Goal: Communication & Community: Answer question/provide support

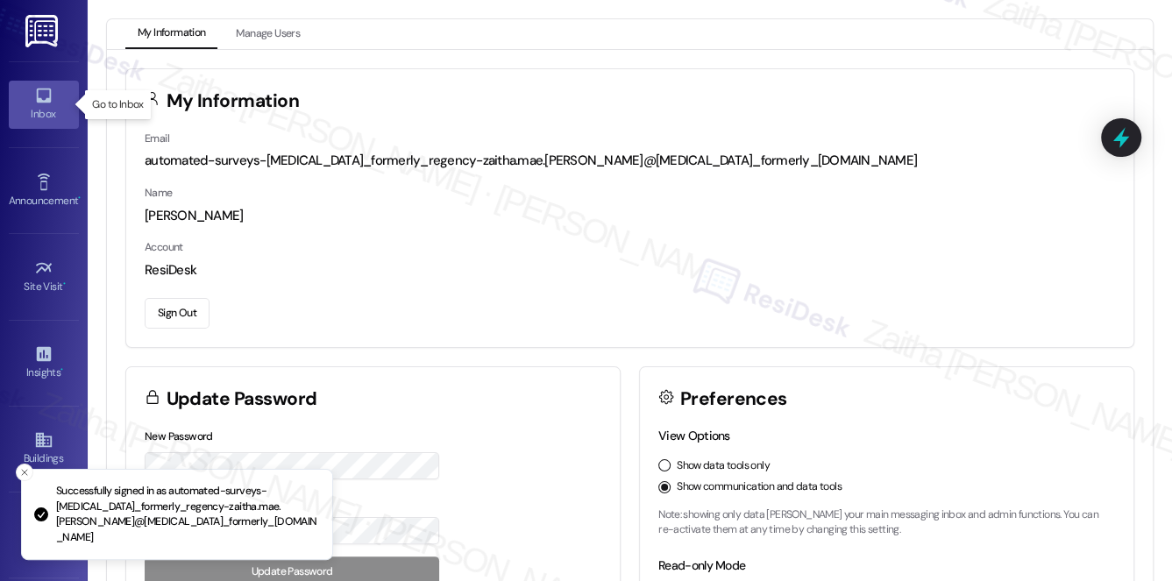
click at [37, 105] on div "Inbox" at bounding box center [44, 114] width 88 height 18
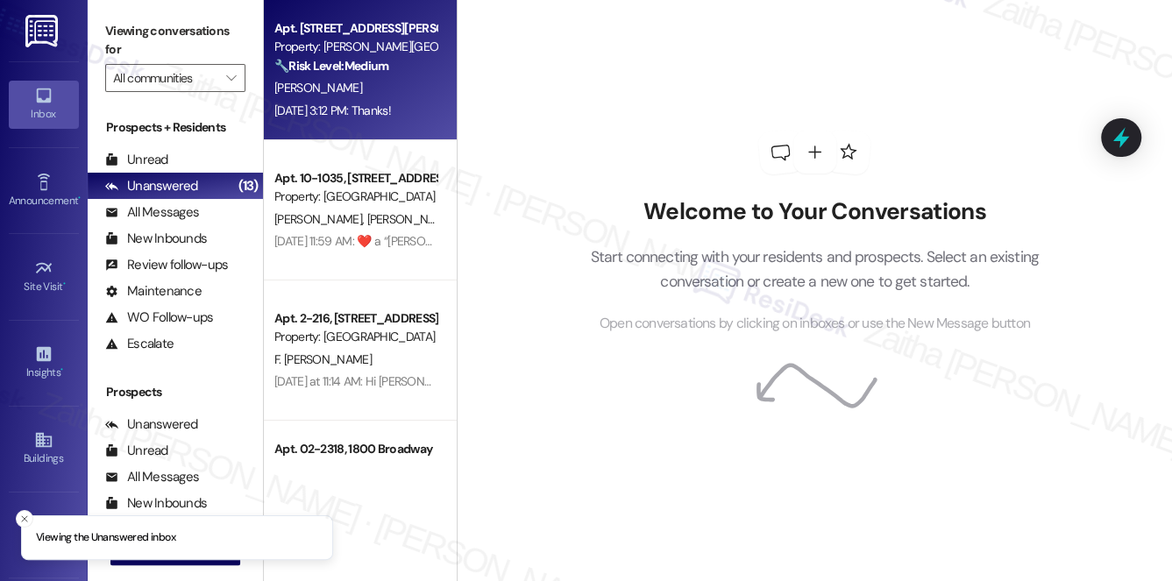
click at [397, 84] on div "[PERSON_NAME]" at bounding box center [356, 88] width 166 height 22
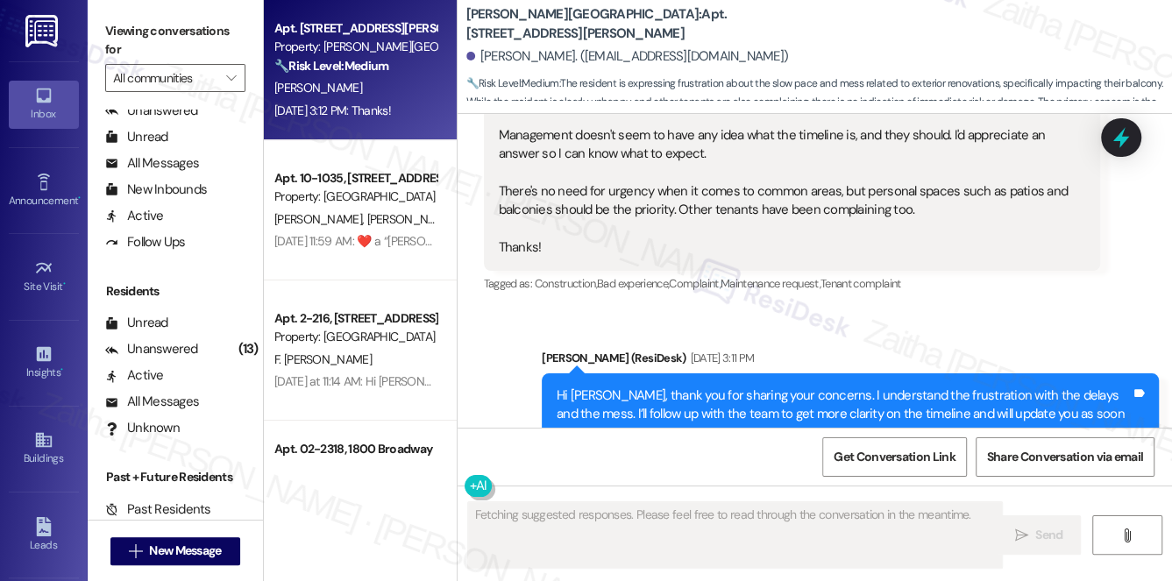
scroll to position [30430, 0]
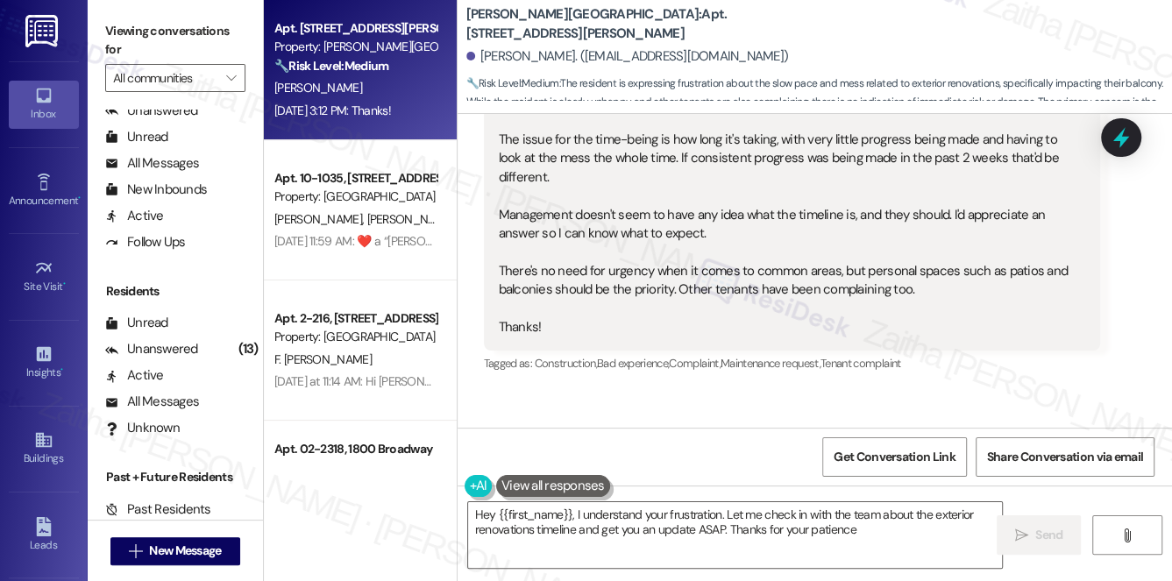
type textarea "Hey {{first_name}}, I understand your frustration. Let me check in with the tea…"
click at [168, 326] on div "Unread (0)" at bounding box center [175, 323] width 175 height 26
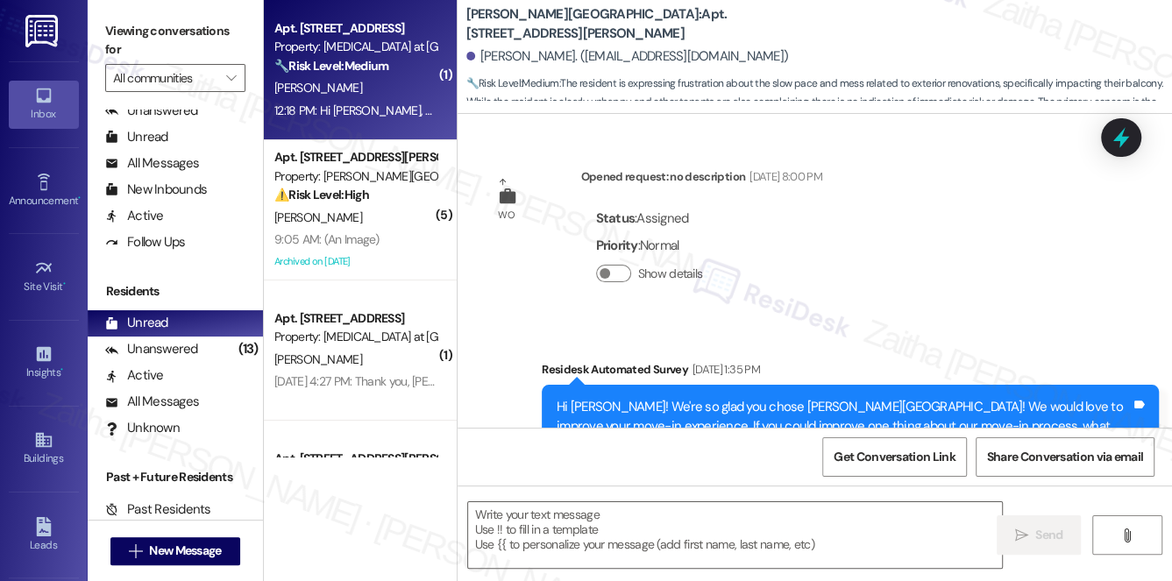
type textarea "Fetching suggested responses. Please feel free to read through the conversation…"
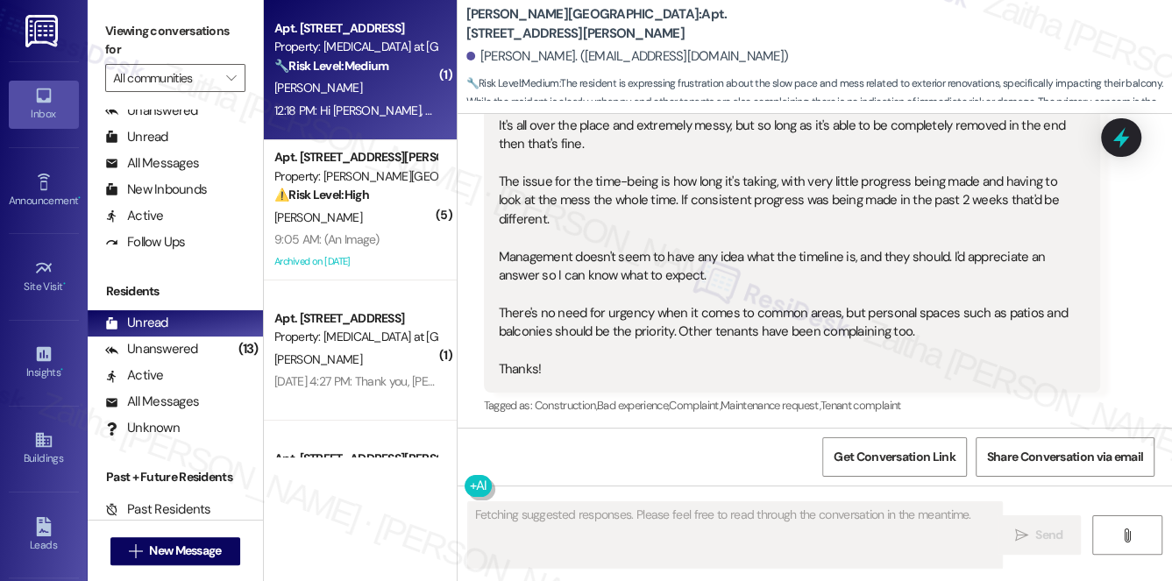
scroll to position [30372, 0]
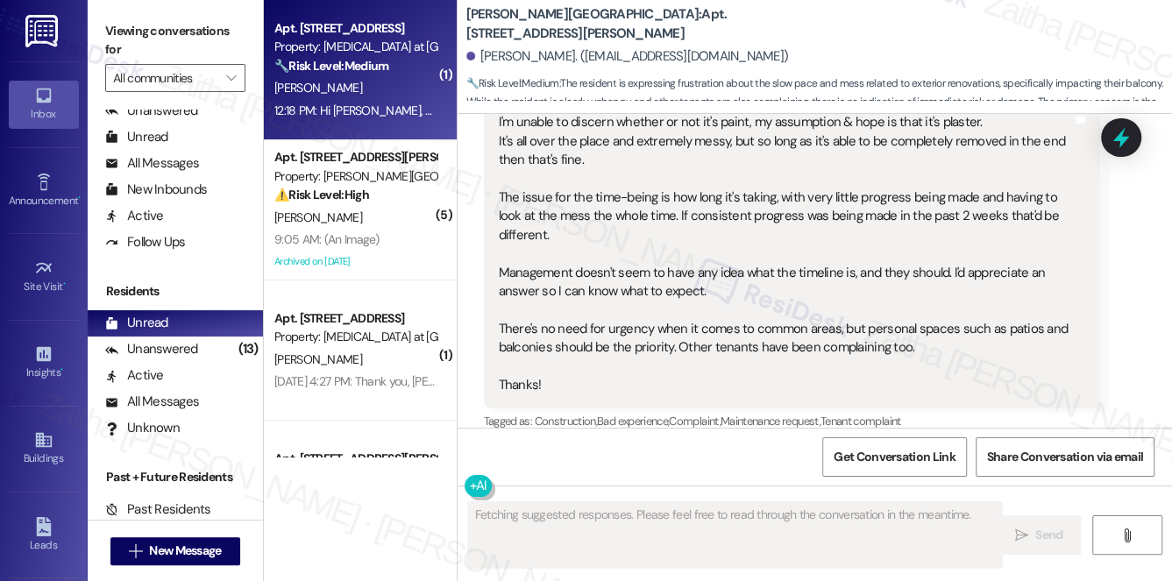
click at [410, 94] on div "[PERSON_NAME]" at bounding box center [356, 88] width 166 height 22
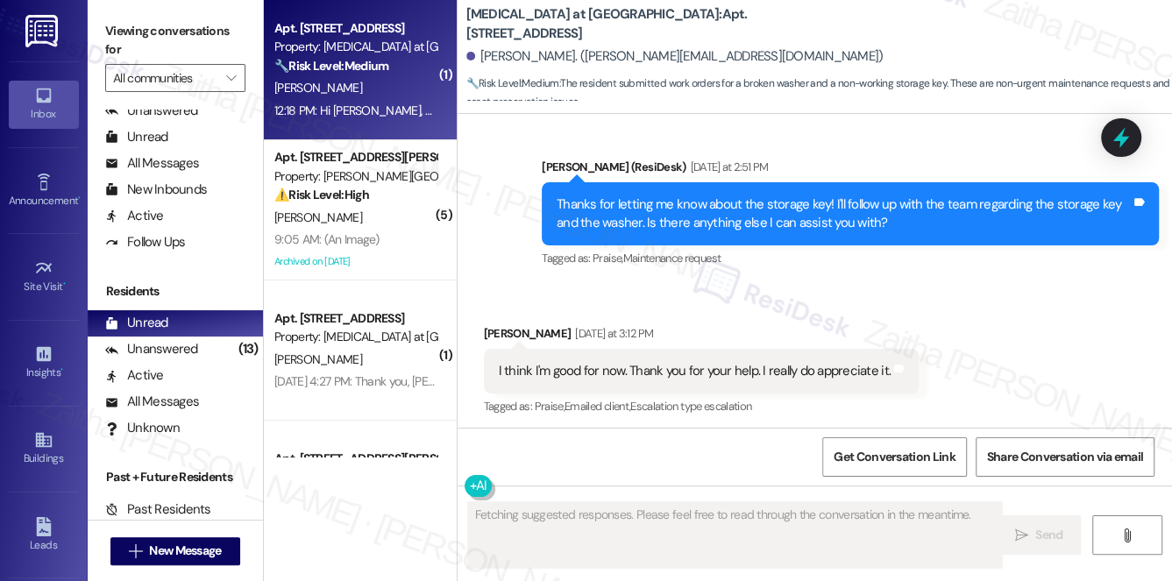
scroll to position [3229, 0]
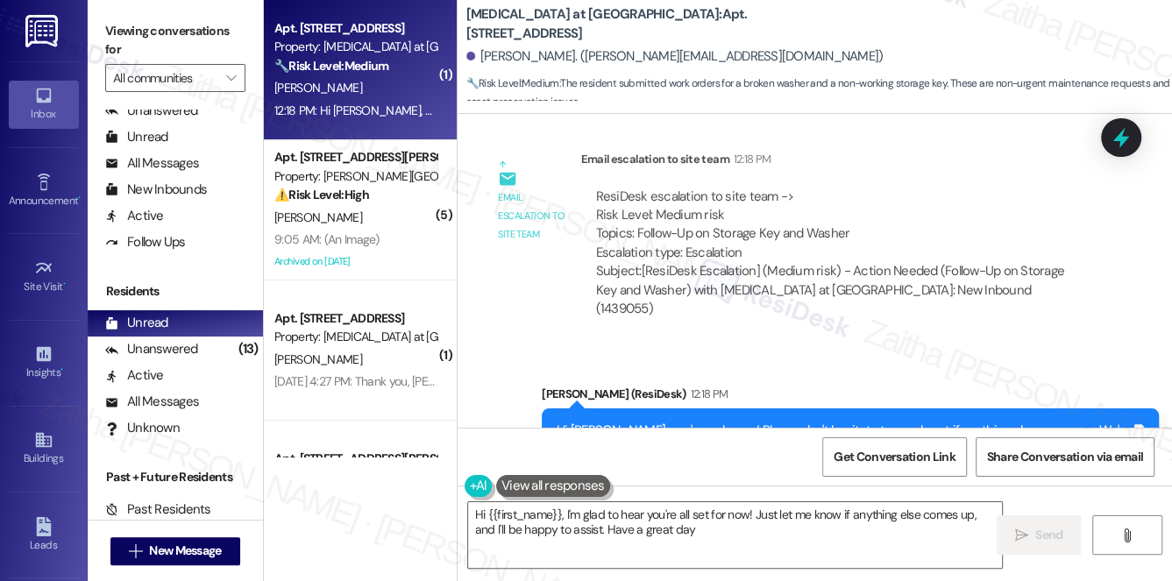
type textarea "Hi {{first_name}}, I'm glad to hear you're all set for now! Just let me know if…"
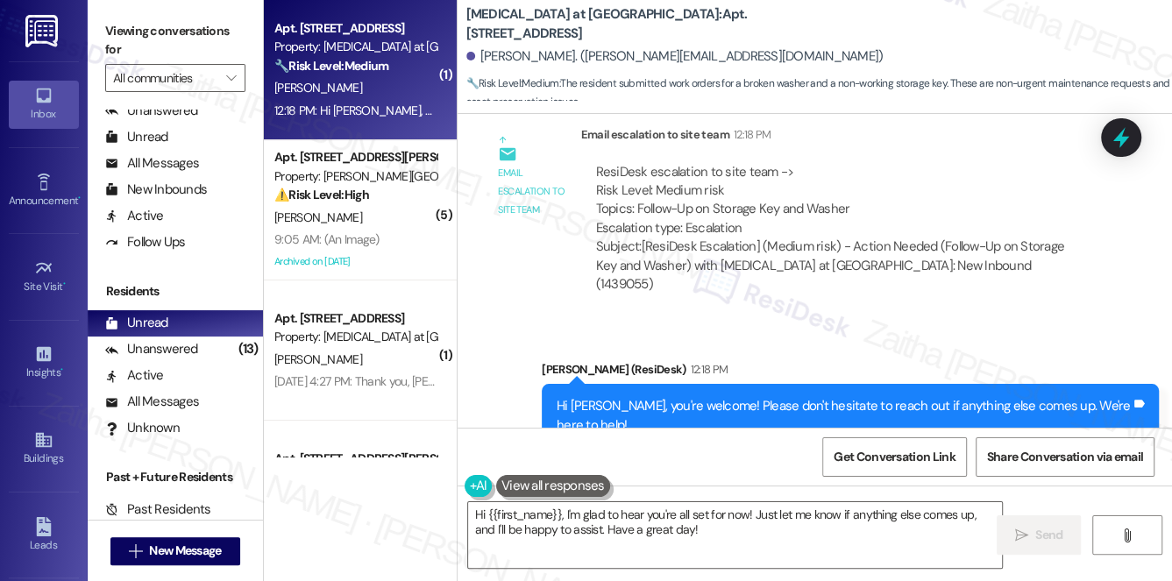
scroll to position [3594, 0]
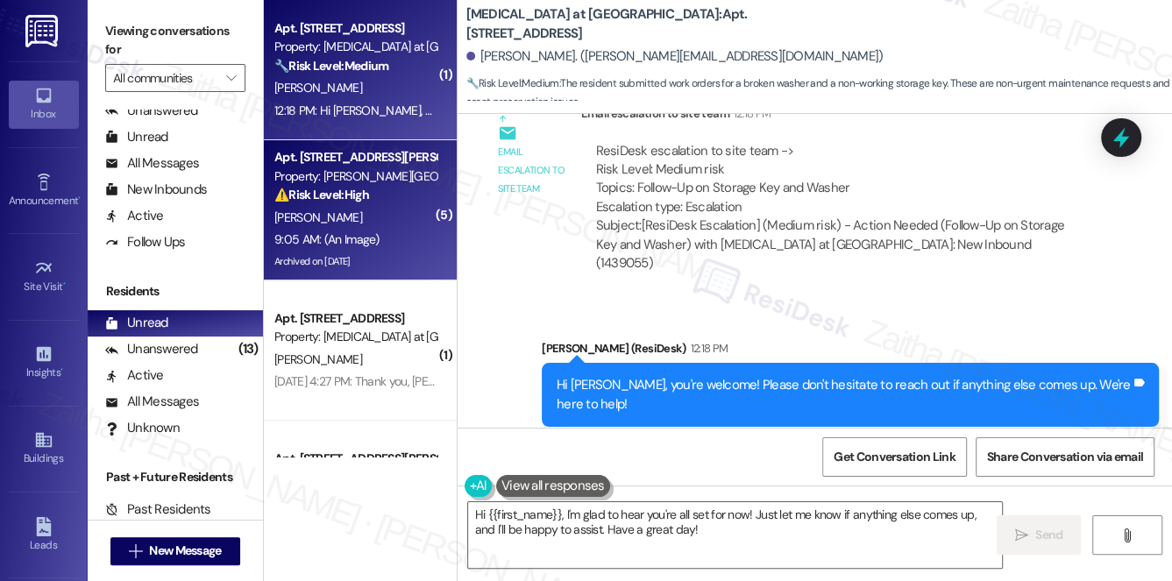
click at [393, 224] on div "[PERSON_NAME]" at bounding box center [356, 218] width 166 height 22
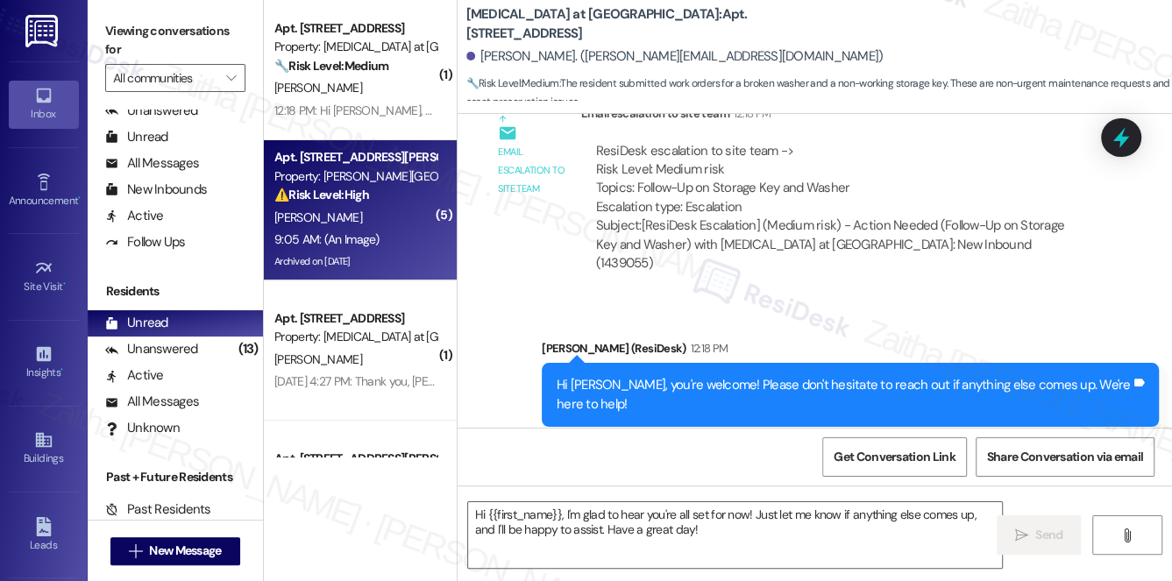
type textarea "Fetching suggested responses. Please feel free to read through the conversation…"
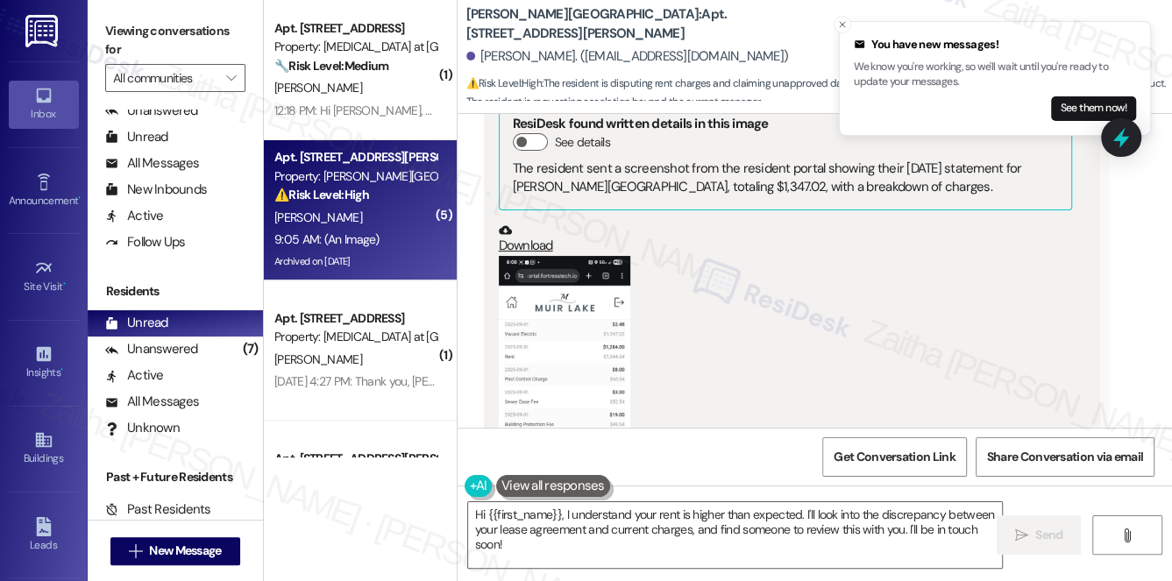
scroll to position [19330, 0]
click at [558, 256] on button "Zoom image" at bounding box center [564, 398] width 131 height 285
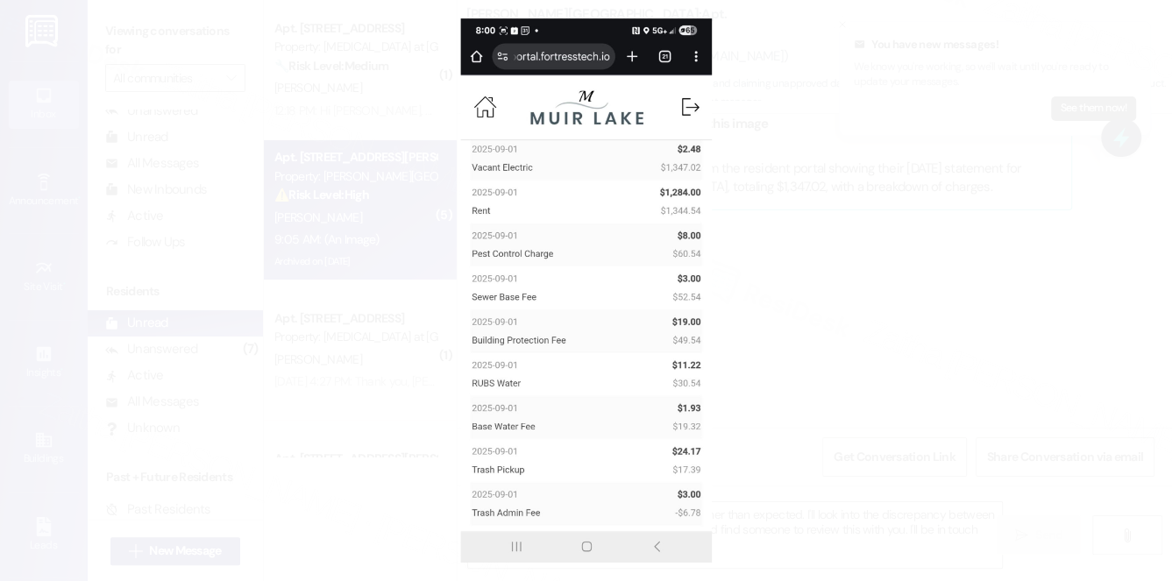
click at [888, 267] on button "Unzoom image" at bounding box center [586, 290] width 1172 height 581
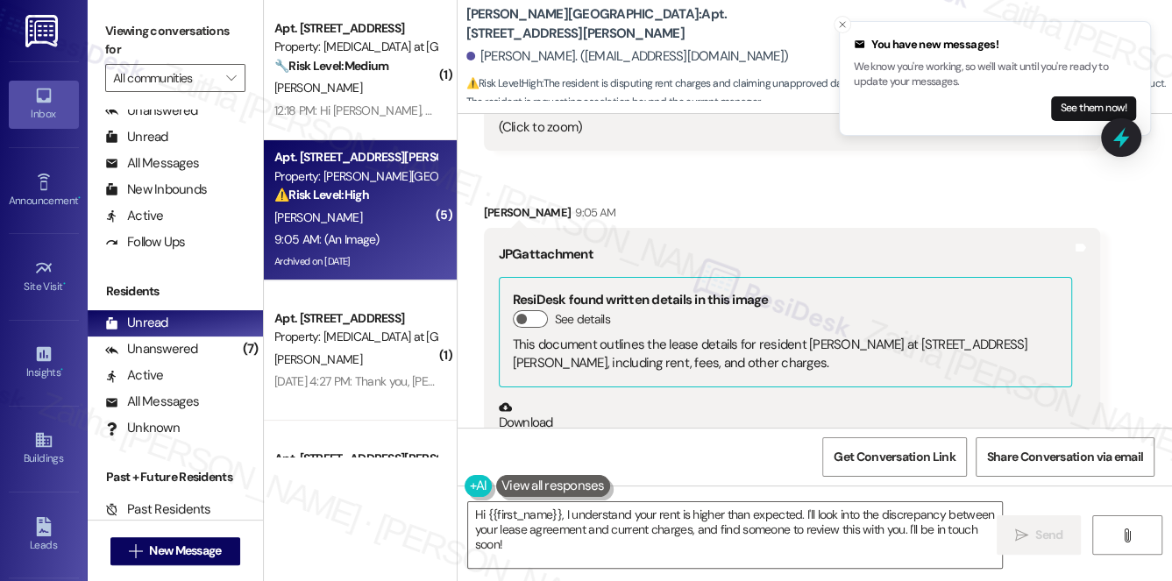
scroll to position [19763, 0]
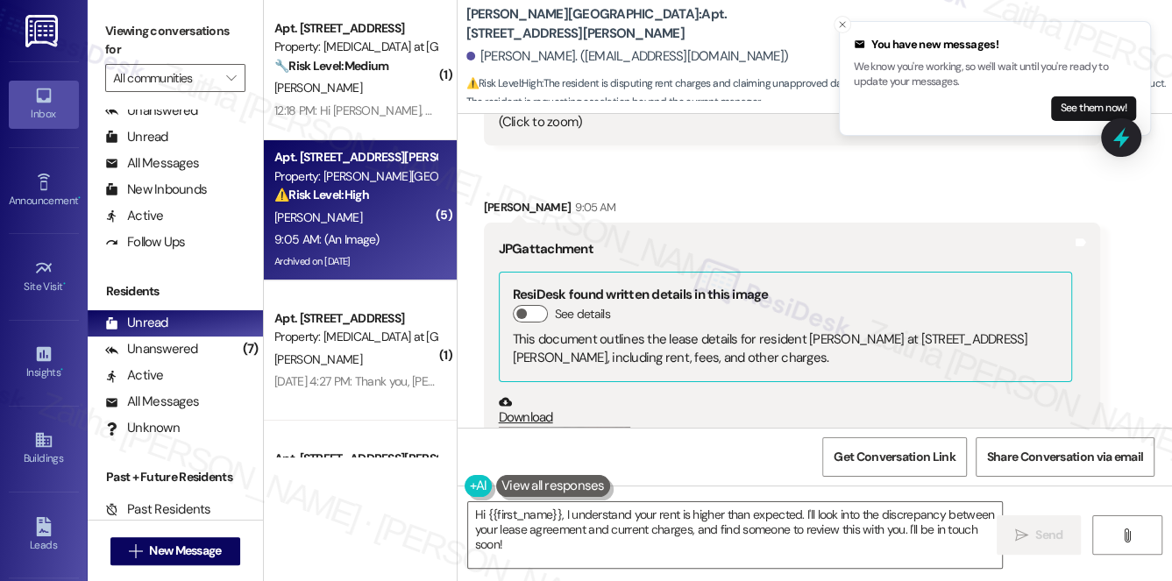
click at [571, 427] on button "Zoom image" at bounding box center [564, 514] width 131 height 175
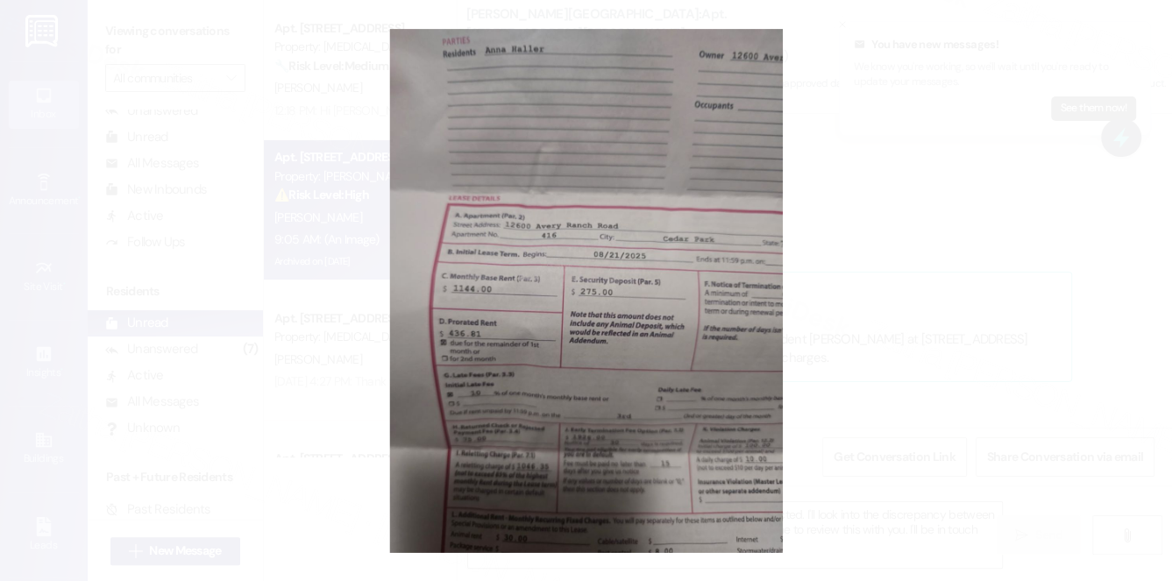
click at [961, 262] on button "Unzoom image" at bounding box center [586, 290] width 1172 height 581
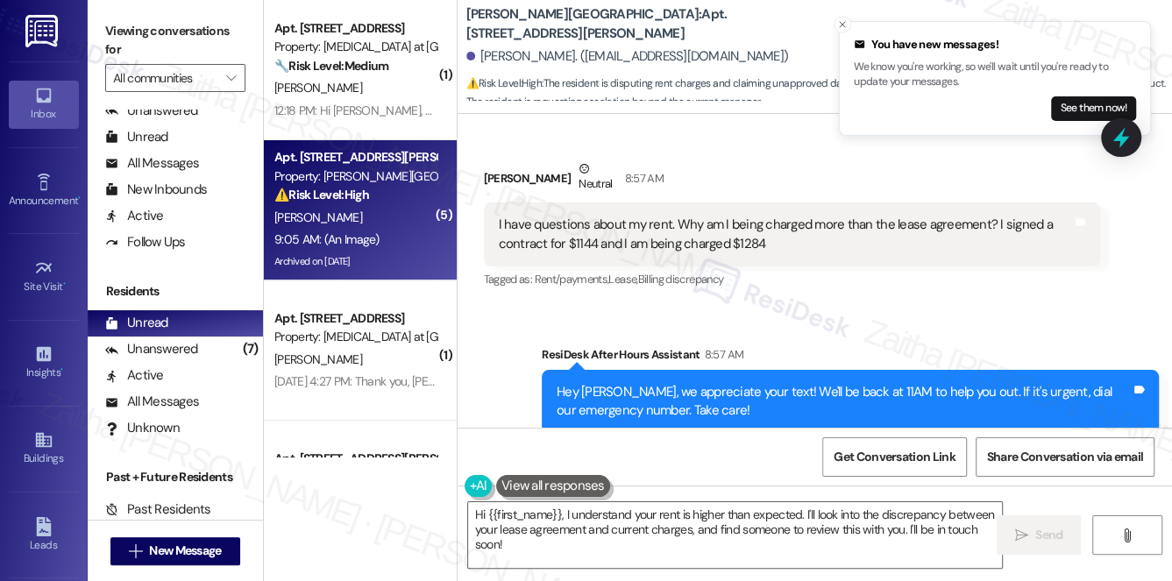
scroll to position [18569, 0]
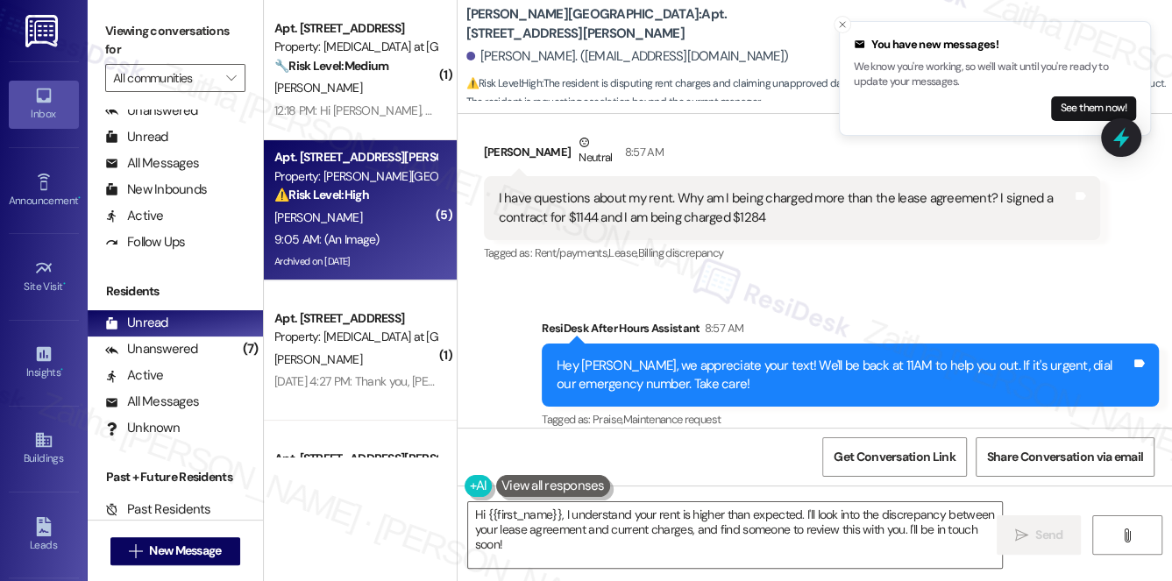
drag, startPoint x: 488, startPoint y: 330, endPoint x: 749, endPoint y: 343, distance: 261.5
click at [749, 529] on div "I also see over $200 in damages I was not told about. The office manager said s…" at bounding box center [792, 561] width 617 height 64
copy div "I also see over $200 in damages I was not told about. The office manager said s…"
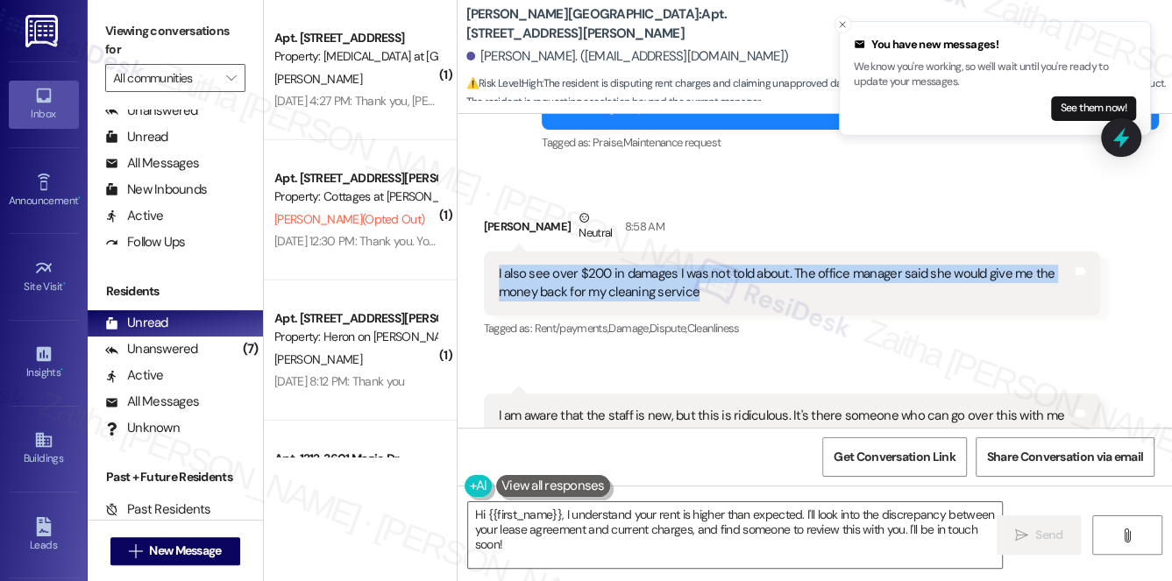
scroll to position [18807, 0]
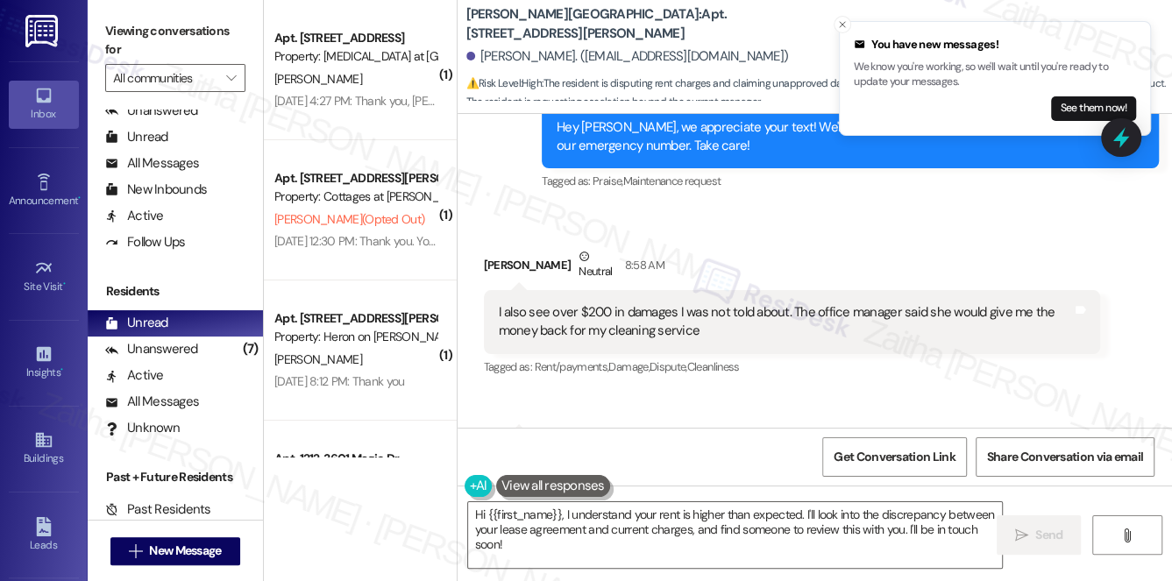
click at [478, 234] on div "Received via SMS [PERSON_NAME] Neutral 8:58 AM I also see over $200 in damages …" at bounding box center [792, 313] width 643 height 159
drag, startPoint x: 494, startPoint y: 224, endPoint x: 721, endPoint y: 248, distance: 228.3
click at [721, 432] on div "I am aware that the staff is new, but this is ridiculous. It's there someone wh…" at bounding box center [792, 464] width 617 height 64
copy div "I am aware that the staff is new, but this is ridiculous. It's there someone wh…"
click at [843, 496] on div "Tagged as: Bad experience , Click to highlight conversations about Bad experien…" at bounding box center [792, 508] width 617 height 25
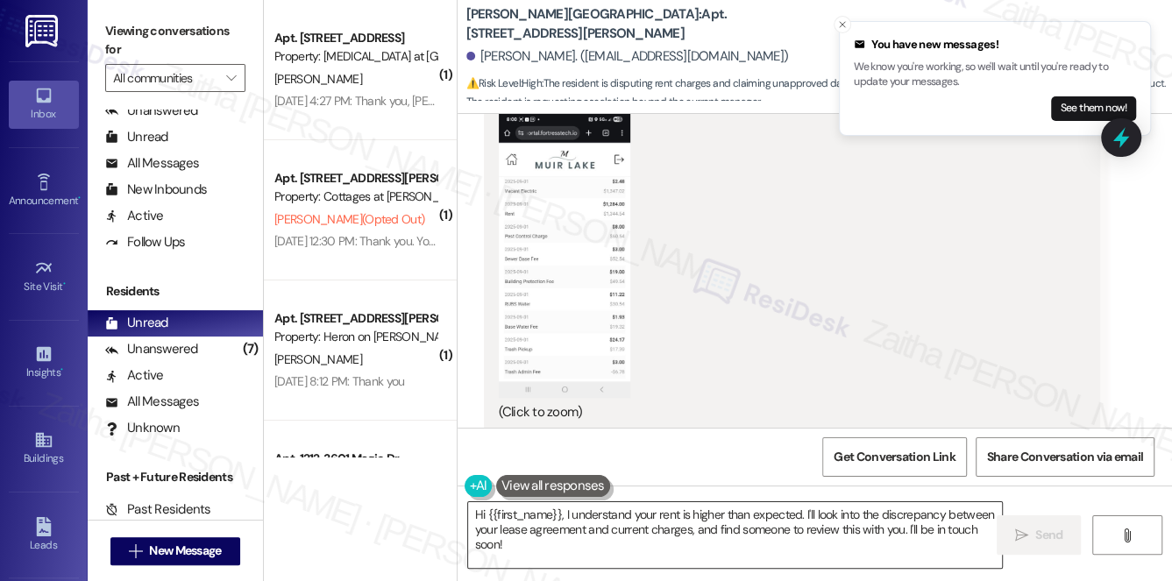
scroll to position [19524, 0]
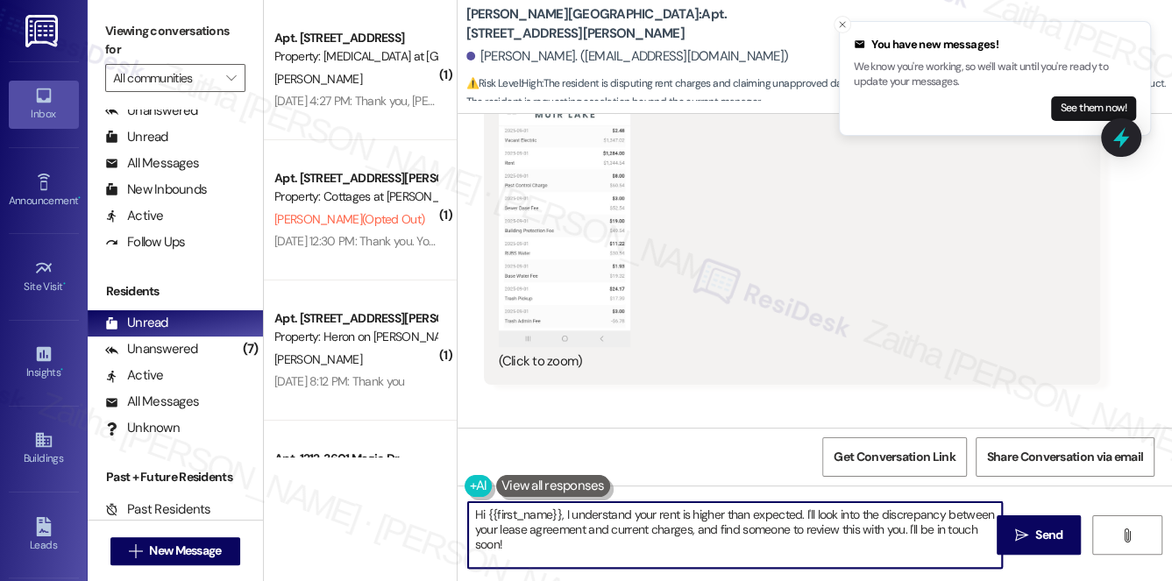
click at [564, 512] on textarea "Hi {{first_name}}, I understand your rent is higher than expected. I'll look in…" at bounding box center [735, 535] width 535 height 66
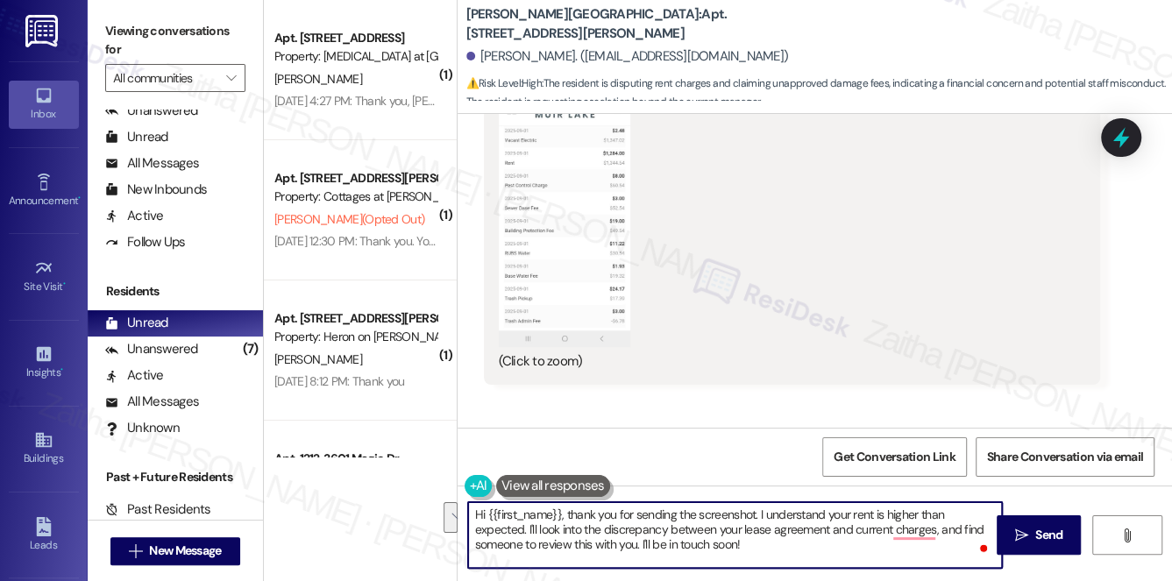
drag, startPoint x: 528, startPoint y: 529, endPoint x: 787, endPoint y: 539, distance: 259.6
click at [785, 539] on textarea "Hi {{first_name}}, thank you for sending the screenshot. I understand your rent…" at bounding box center [735, 535] width 535 height 66
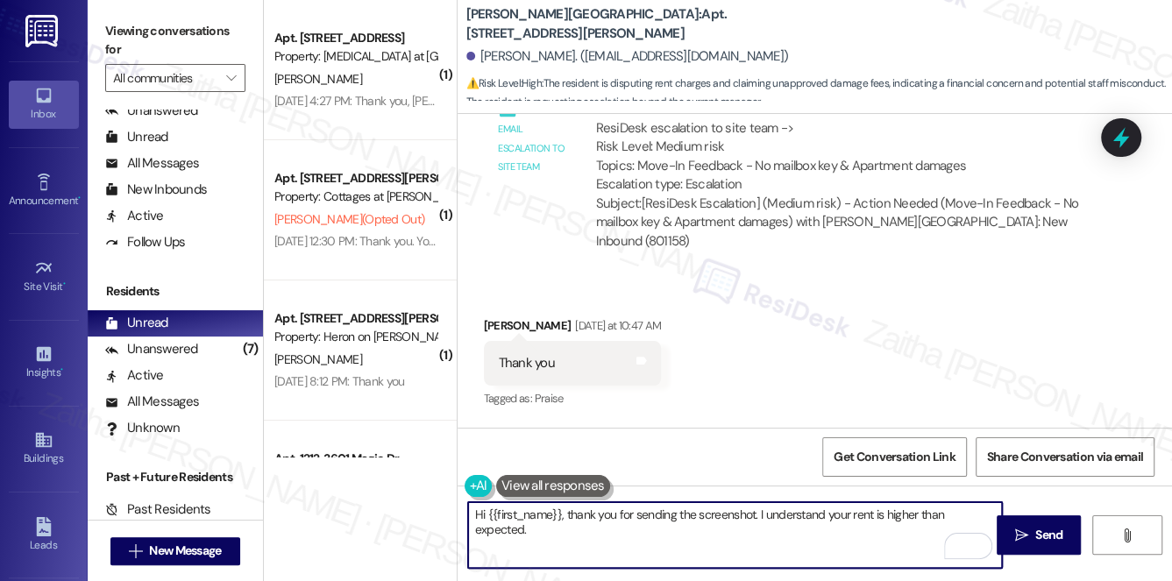
scroll to position [18170, 0]
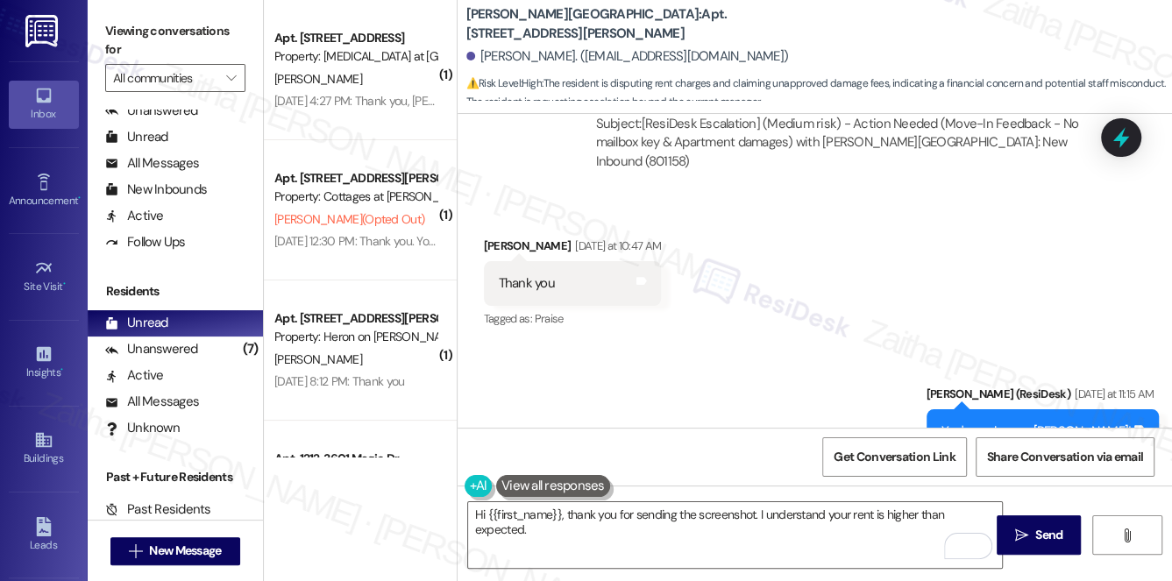
drag, startPoint x: 489, startPoint y: 367, endPoint x: 852, endPoint y: 398, distance: 364.2
copy div "I have questions about my rent. Why am I being charged more than the lease agre…"
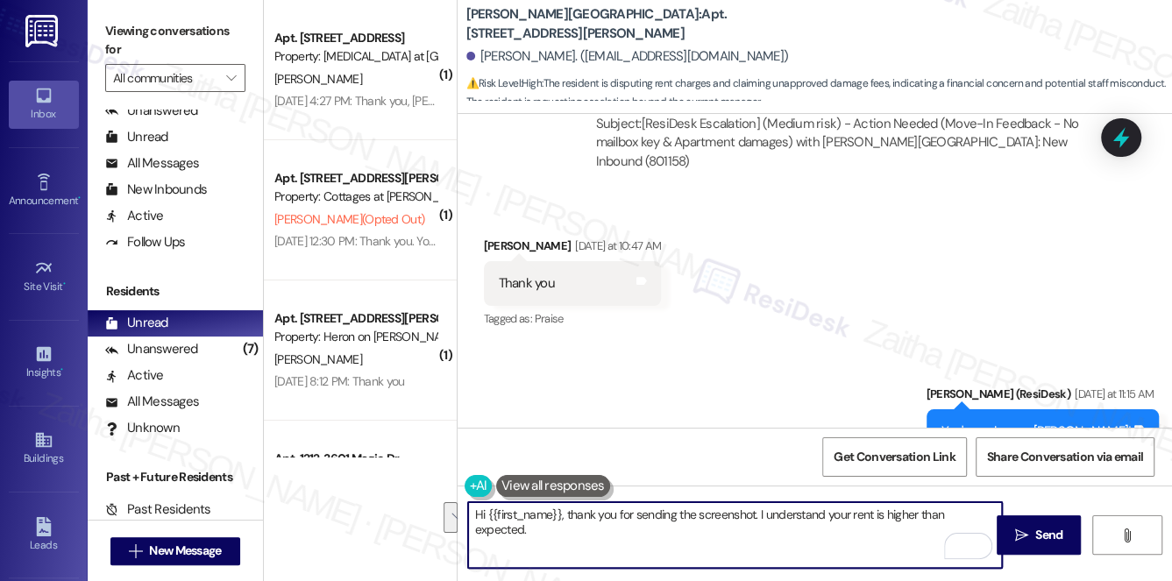
drag, startPoint x: 755, startPoint y: 513, endPoint x: 770, endPoint y: 538, distance: 29.5
click at [770, 538] on textarea "Hi {{first_name}}, thank you for sending the screenshot. I understand your rent…" at bounding box center [735, 535] width 535 height 66
paste textarea "Hello, thank you for reaching out and sharing your concerns. I understand your …"
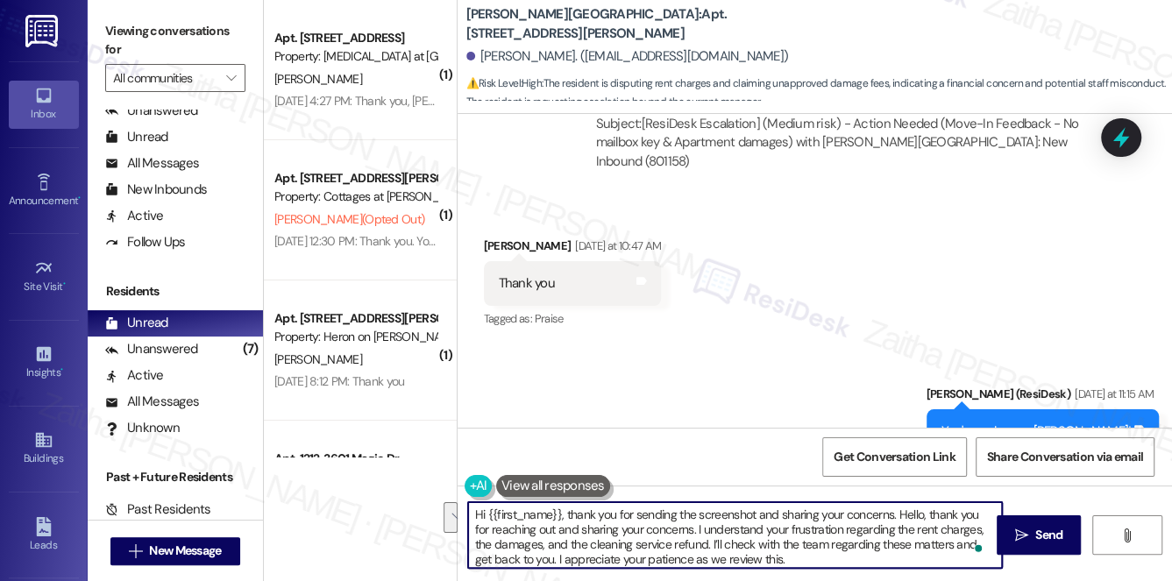
drag, startPoint x: 895, startPoint y: 514, endPoint x: 698, endPoint y: 524, distance: 197.5
click at [698, 524] on textarea "Hi {{first_name}}, thank you for sending the screenshot and sharing your concer…" at bounding box center [735, 535] width 535 height 66
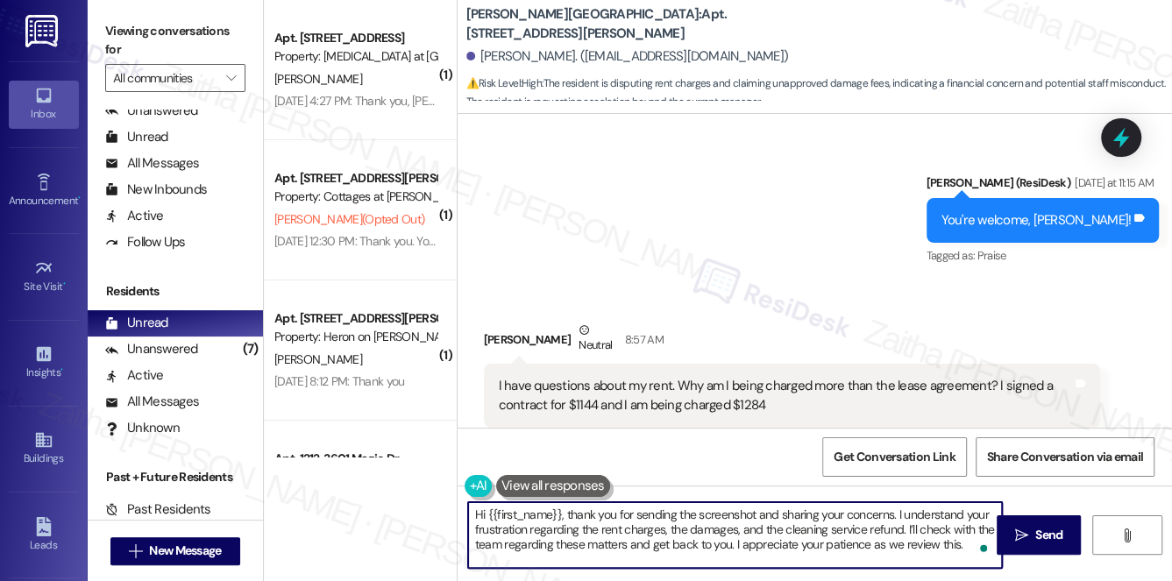
scroll to position [18409, 0]
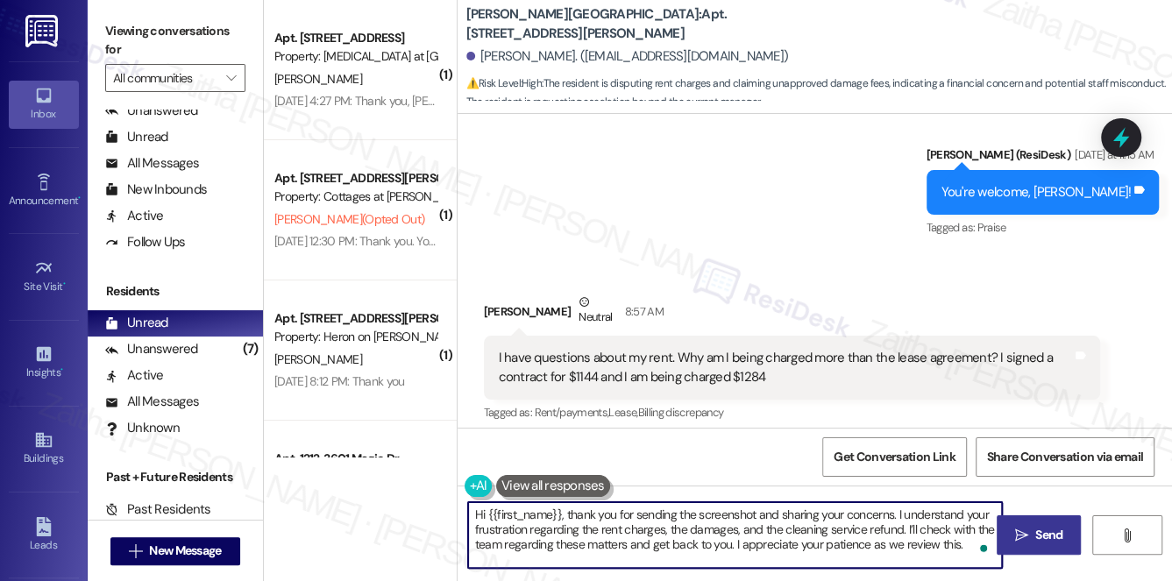
type textarea "Hi {{first_name}}, thank you for sending the screenshot and sharing your concer…"
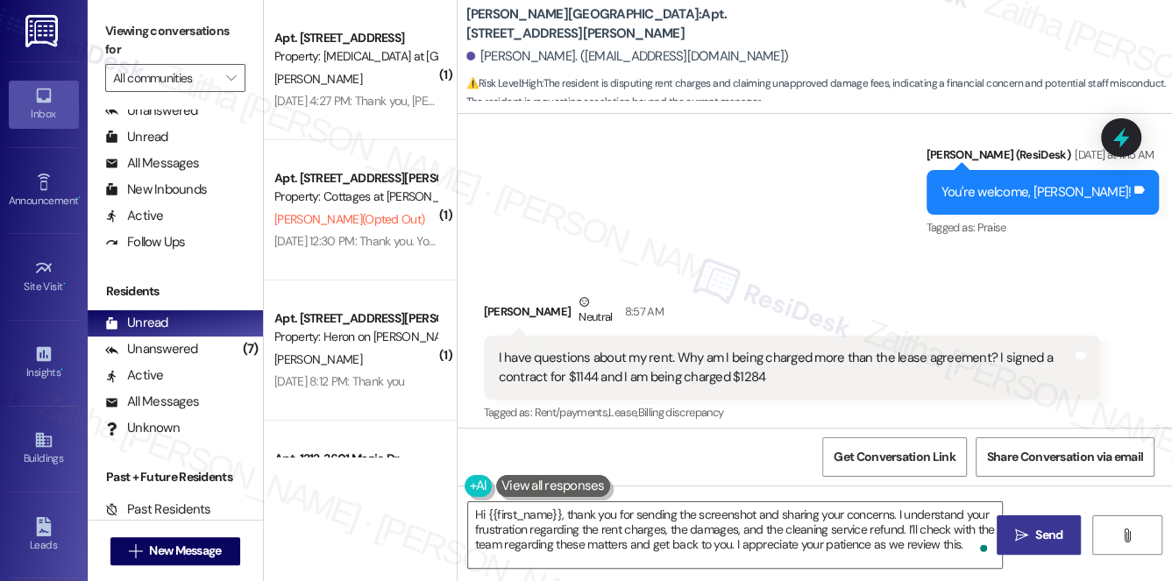
click at [1052, 541] on span "Send" at bounding box center [1048, 535] width 27 height 18
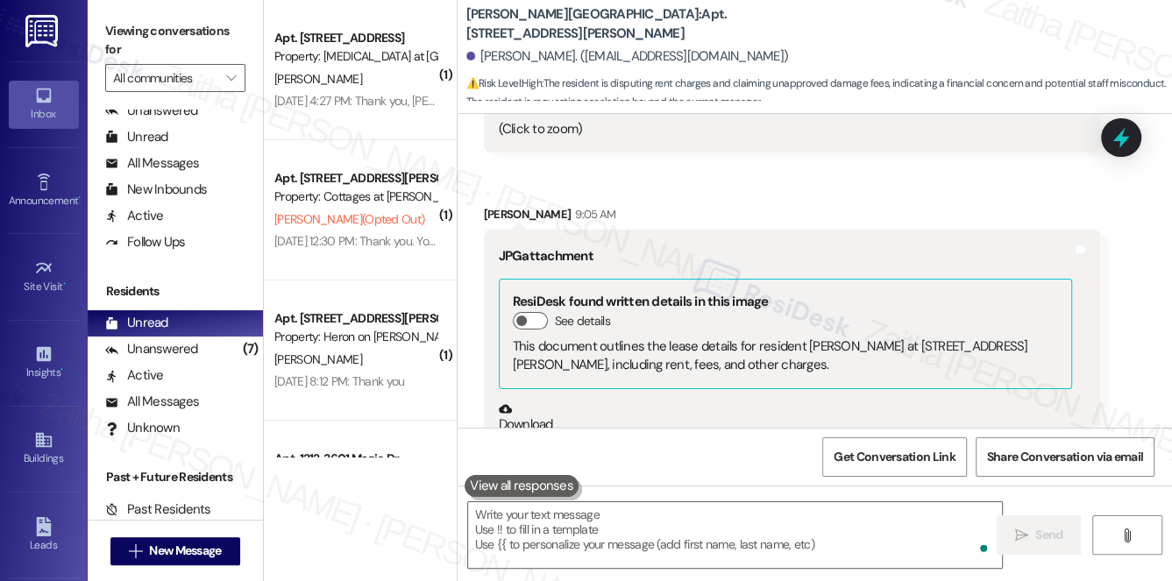
scroll to position [19763, 0]
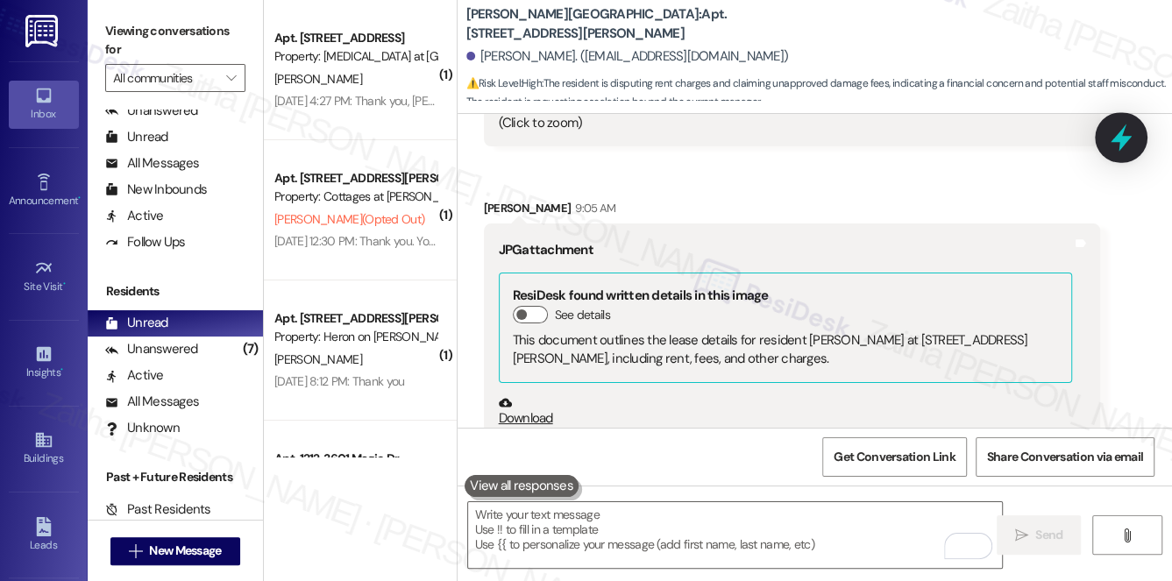
click at [1119, 136] on icon at bounding box center [1121, 137] width 21 height 27
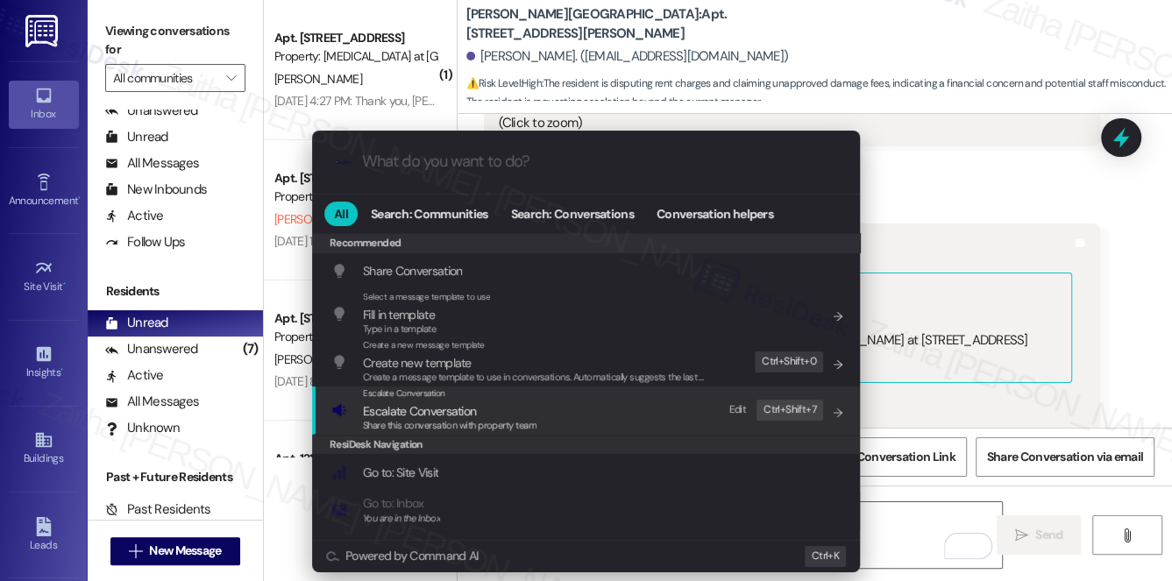
click at [463, 409] on span "Escalate Conversation" at bounding box center [419, 411] width 113 height 16
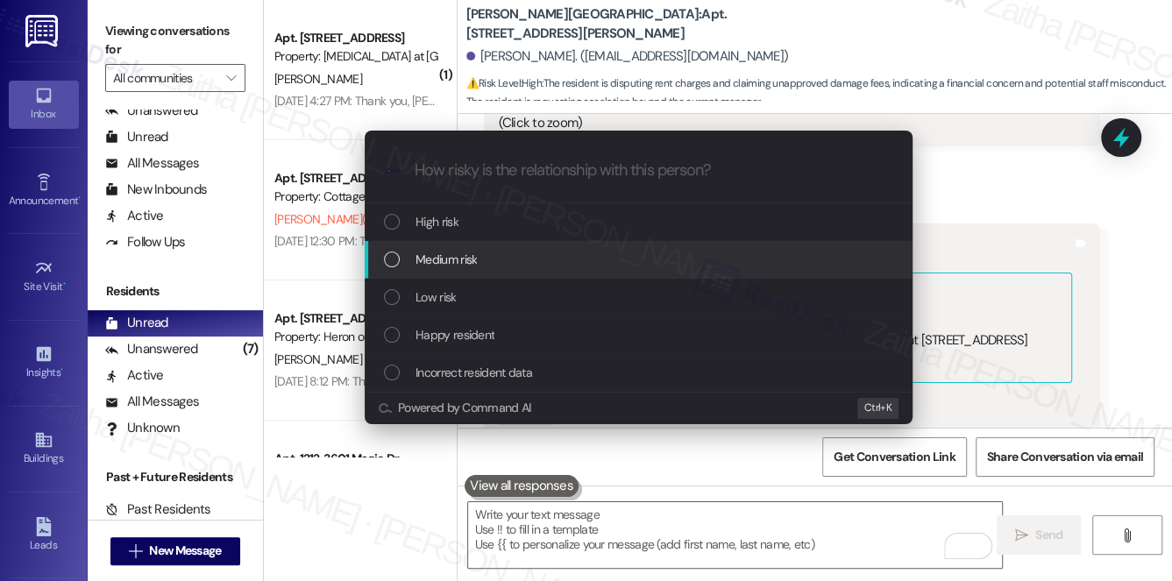
click at [479, 259] on div "Medium risk" at bounding box center [640, 259] width 513 height 19
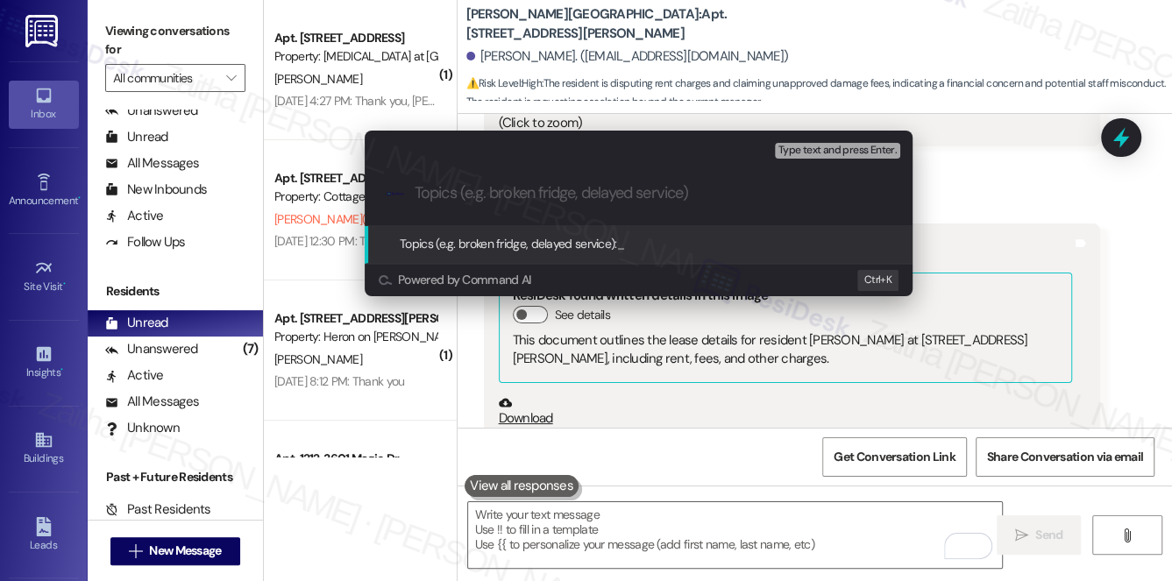
paste input "Inquiry Regarding Rent, Damages, and Cleaning Refund"
type input "Inquiry Regarding Rent, Damages, and Cleaning Refund"
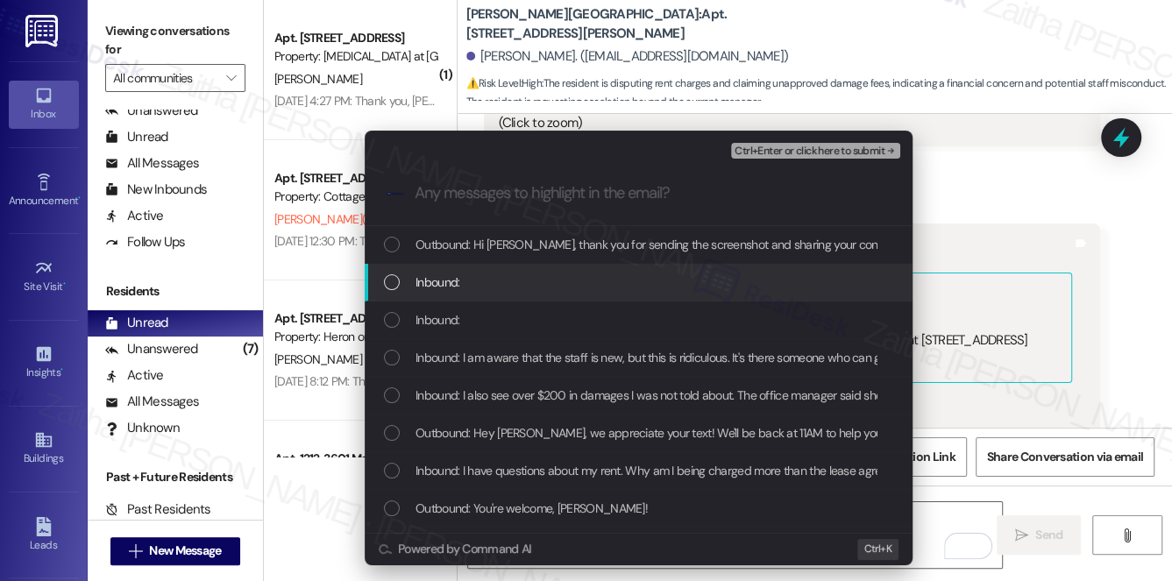
click at [573, 286] on div "Inbound:" at bounding box center [640, 282] width 513 height 19
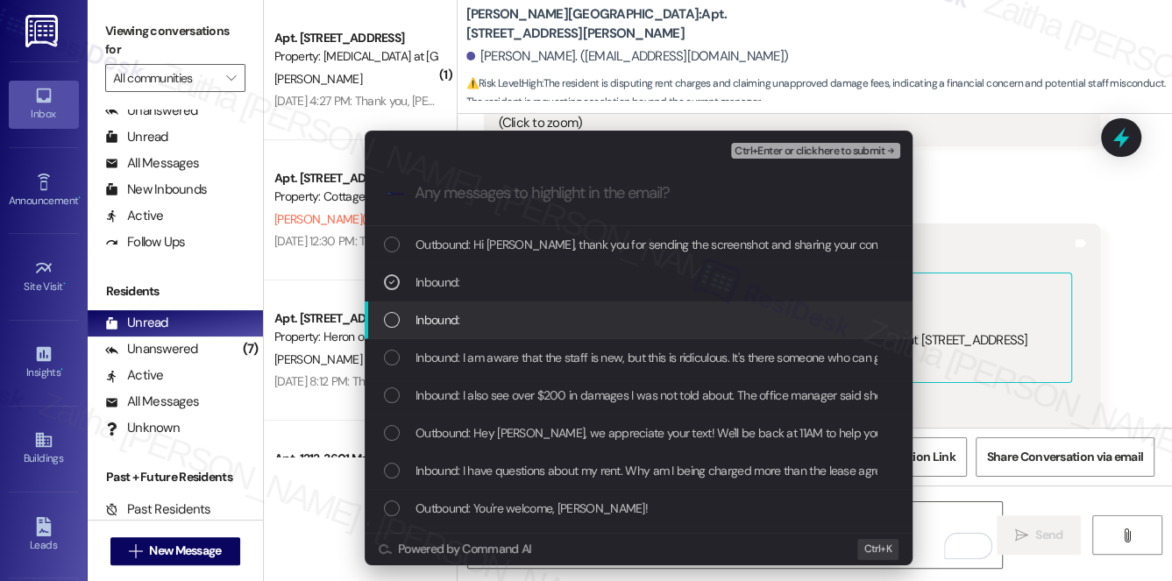
click at [550, 314] on div "Inbound:" at bounding box center [640, 319] width 513 height 19
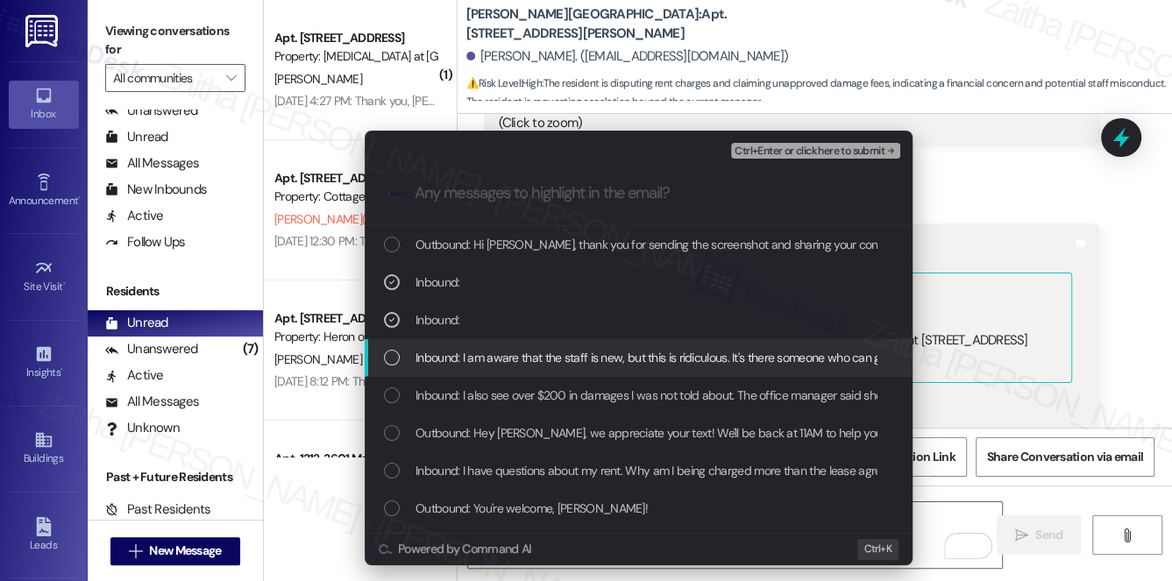
click at [549, 344] on div "Inbound: I am aware that the staff is new, but this is ridiculous. It's there s…" at bounding box center [639, 358] width 548 height 38
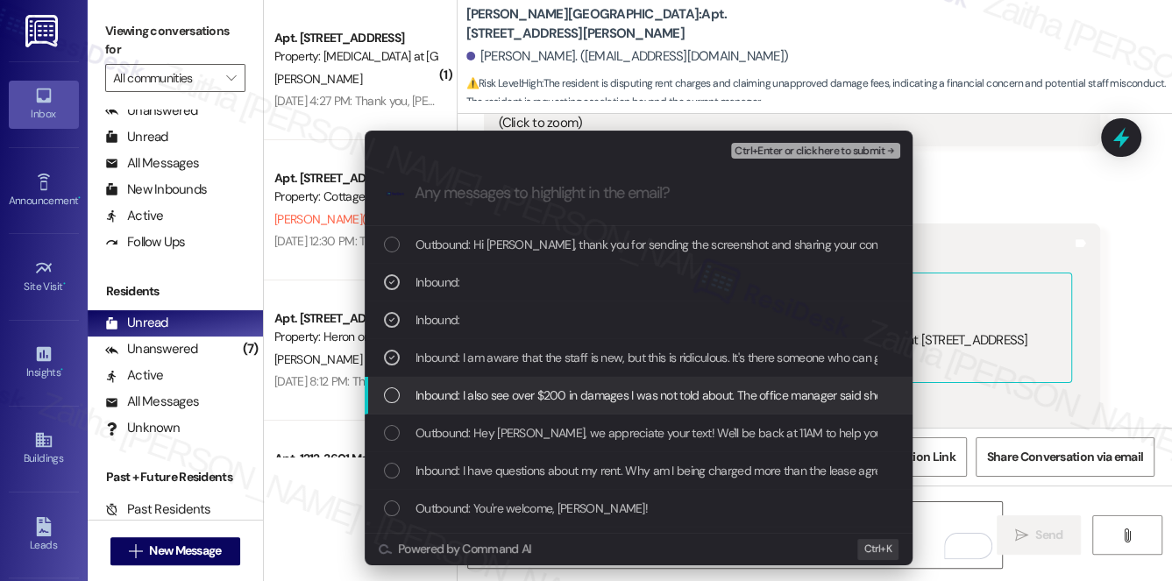
click at [545, 384] on div "Inbound: I also see over $200 in damages I was not told about. The office manag…" at bounding box center [639, 396] width 548 height 38
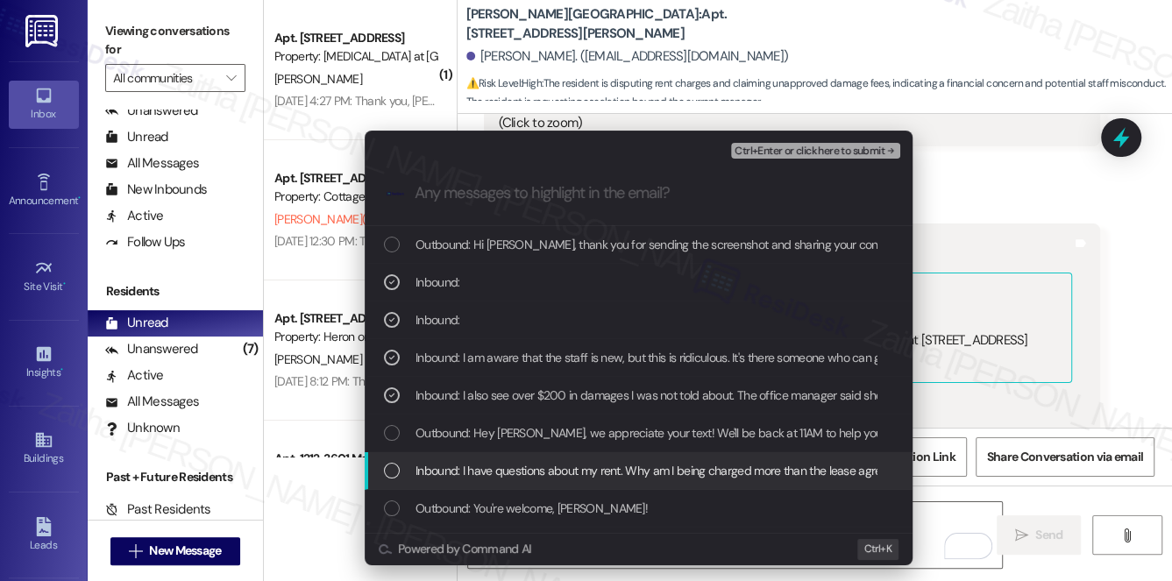
click at [555, 471] on span "Inbound: I have questions about my rent. Why am I being charged more than the l…" at bounding box center [818, 470] width 806 height 19
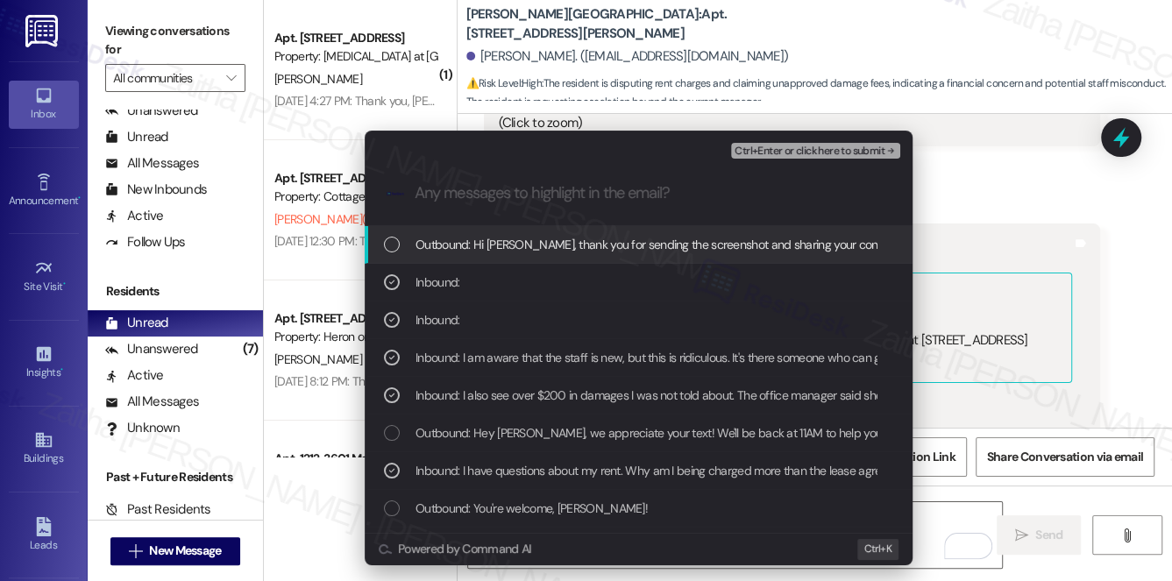
click at [825, 156] on span "Ctrl+Enter or click here to submit" at bounding box center [810, 152] width 150 height 12
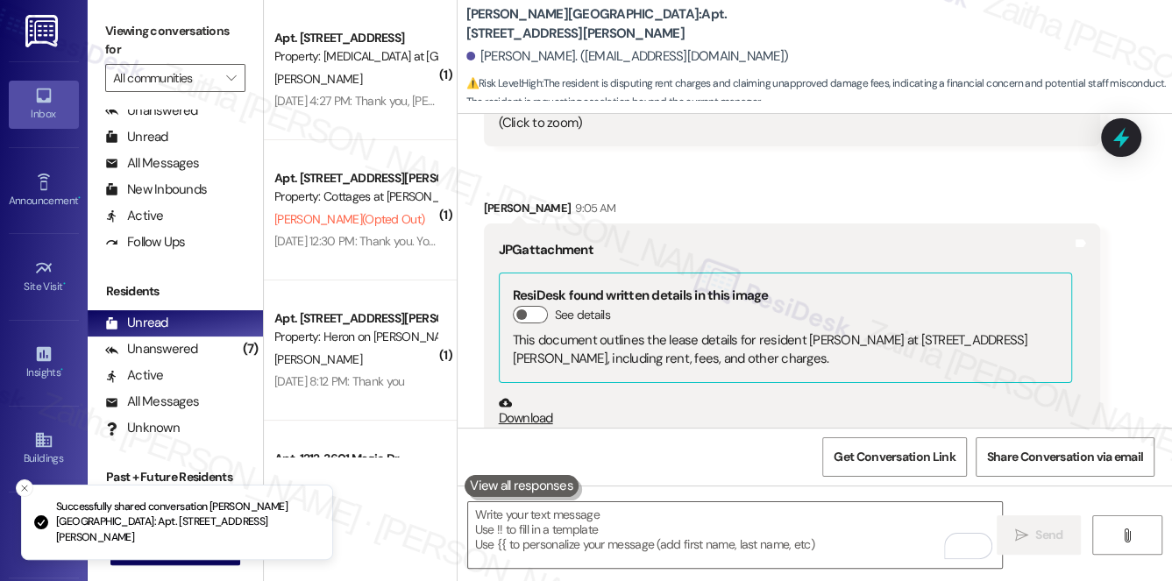
scroll to position [19923, 0]
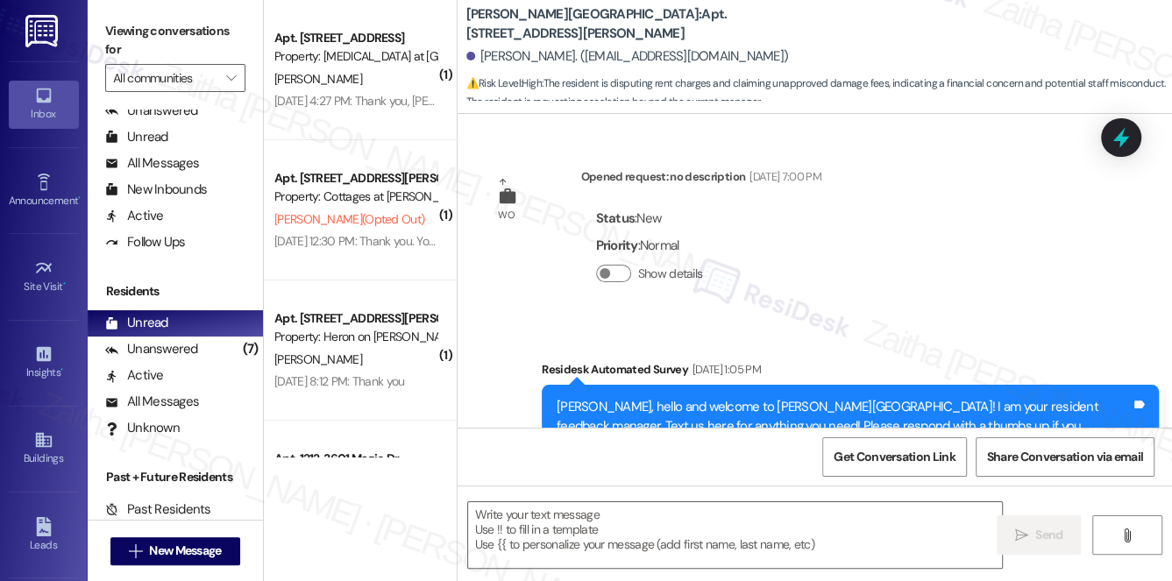
type textarea "Fetching suggested responses. Please feel free to read through the conversation…"
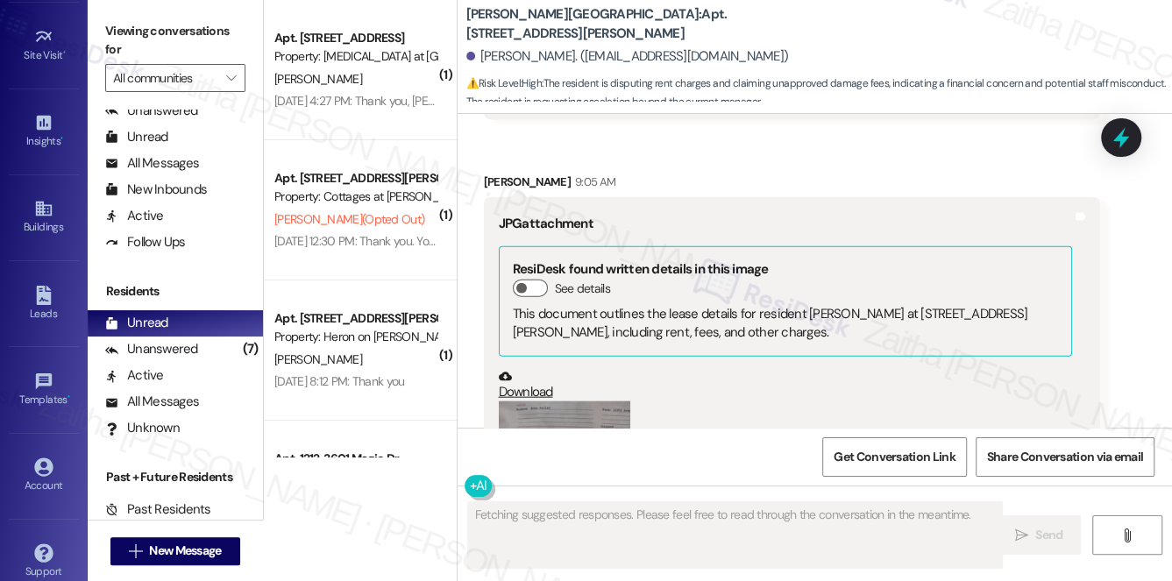
scroll to position [238, 0]
click at [43, 475] on div "Account" at bounding box center [44, 479] width 88 height 18
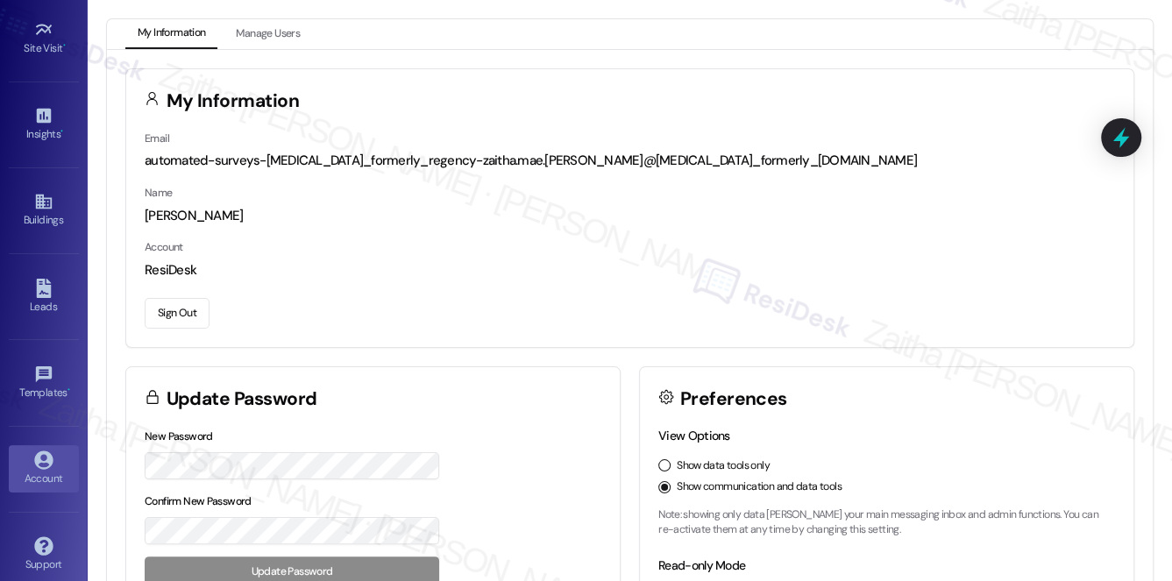
click at [175, 311] on button "Sign Out" at bounding box center [177, 313] width 65 height 31
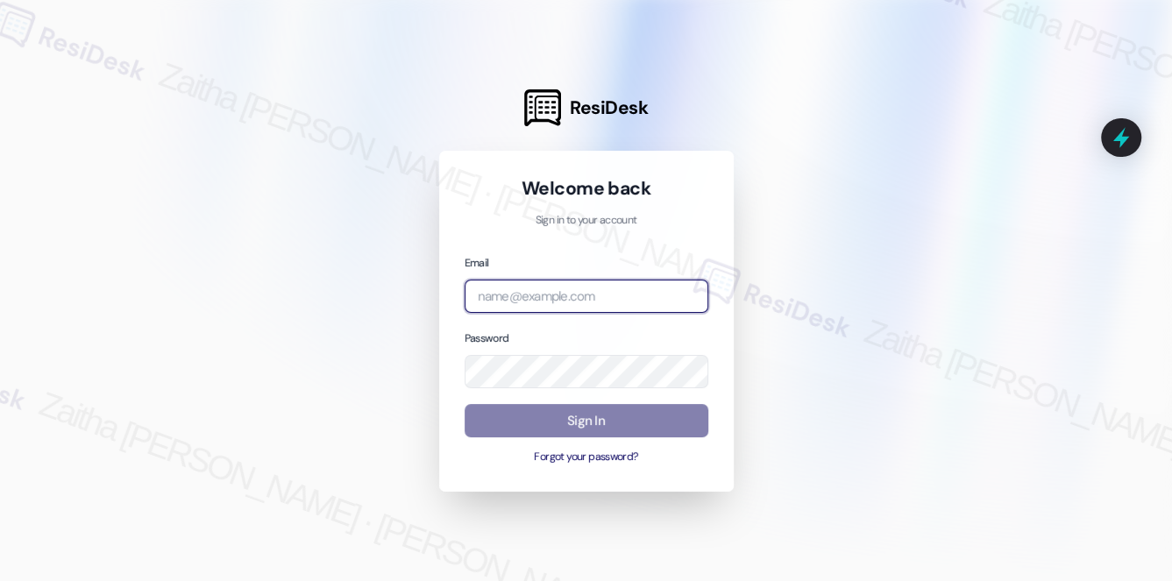
click at [505, 296] on input "email" at bounding box center [587, 297] width 244 height 34
type input "[EMAIL_ADDRESS][PERSON_NAME][DOMAIN_NAME]"
